Goal: Transaction & Acquisition: Purchase product/service

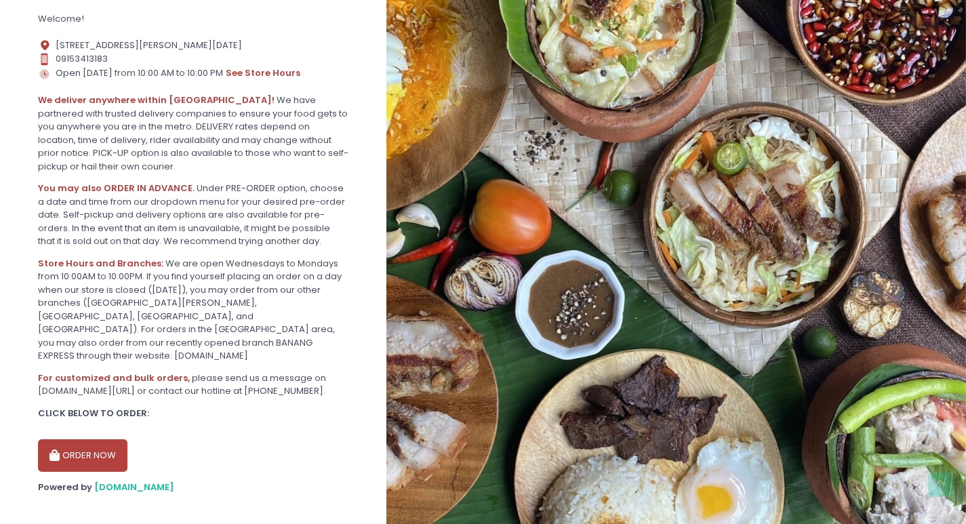
scroll to position [290, 0]
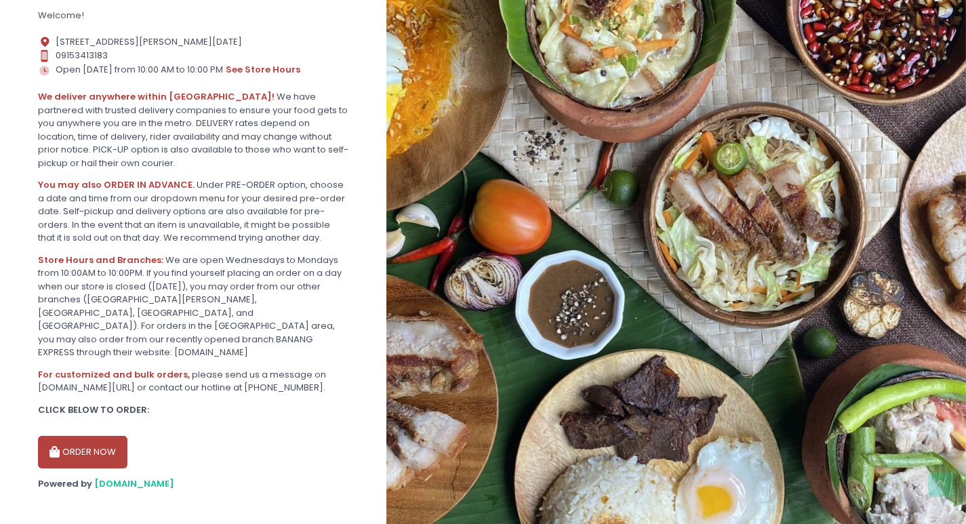
click at [91, 436] on button "ORDER NOW" at bounding box center [83, 452] width 90 height 33
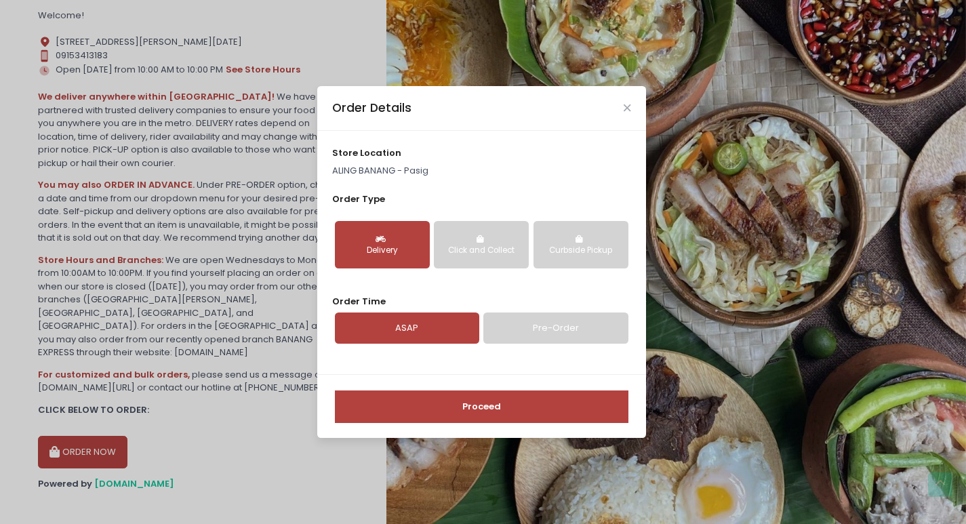
click at [396, 253] on div "Delivery" at bounding box center [383, 251] width 76 height 12
click at [440, 412] on button "Proceed" at bounding box center [482, 407] width 294 height 33
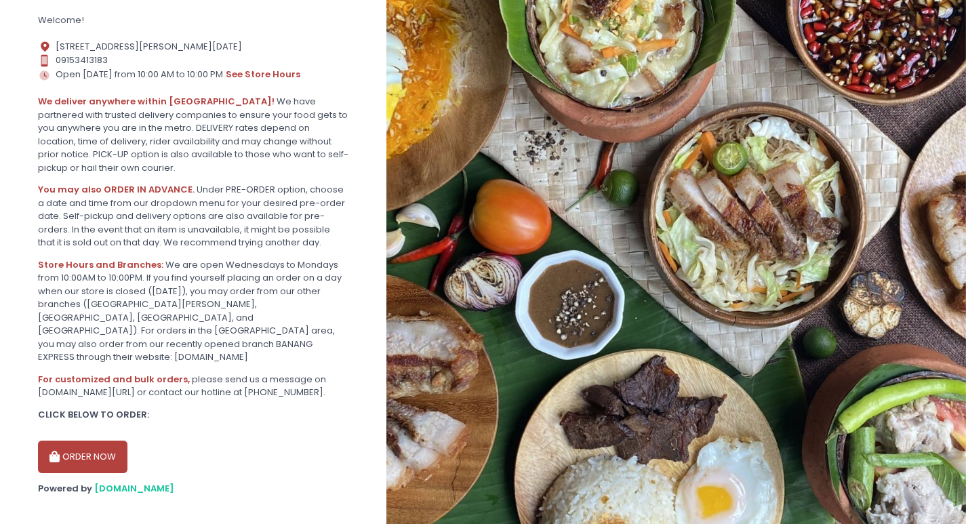
scroll to position [290, 0]
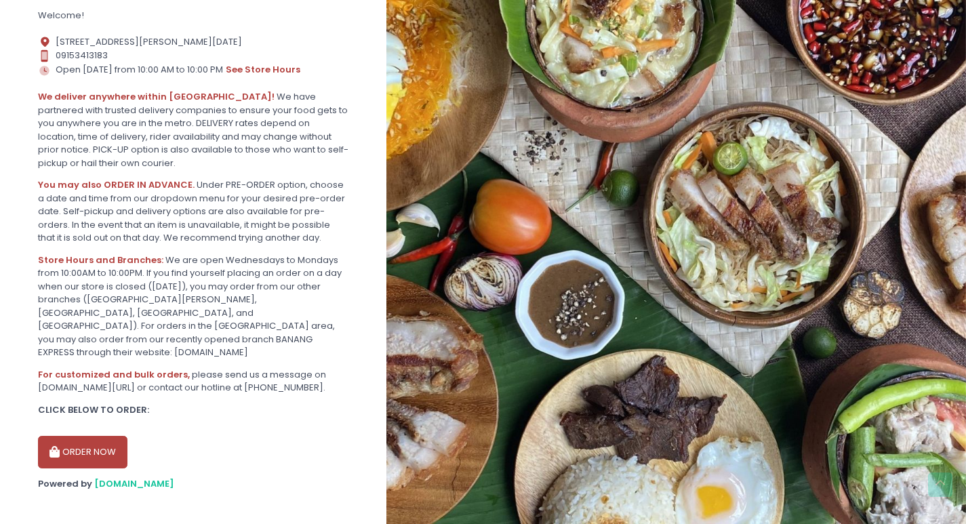
click at [69, 445] on button "ORDER NOW" at bounding box center [83, 452] width 90 height 33
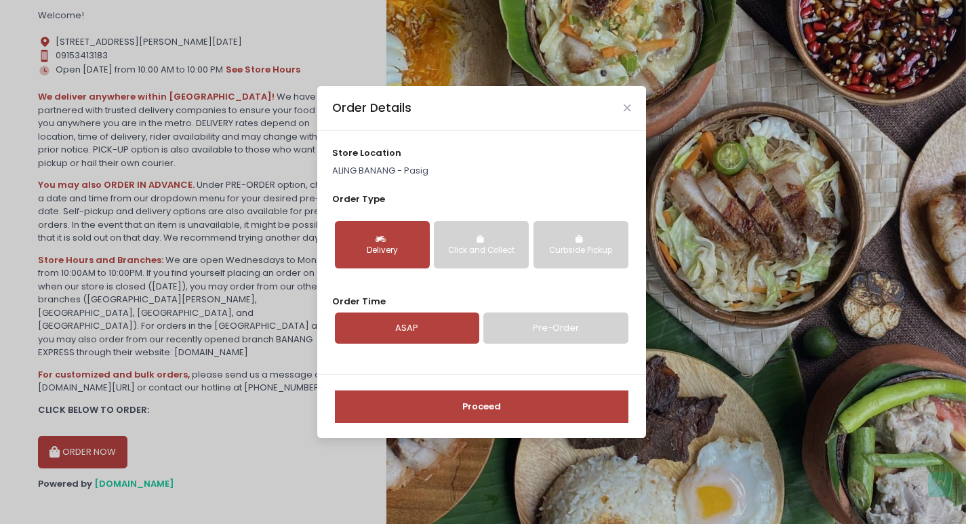
click at [468, 413] on button "Proceed" at bounding box center [482, 407] width 294 height 33
